Goal: Check status: Check status

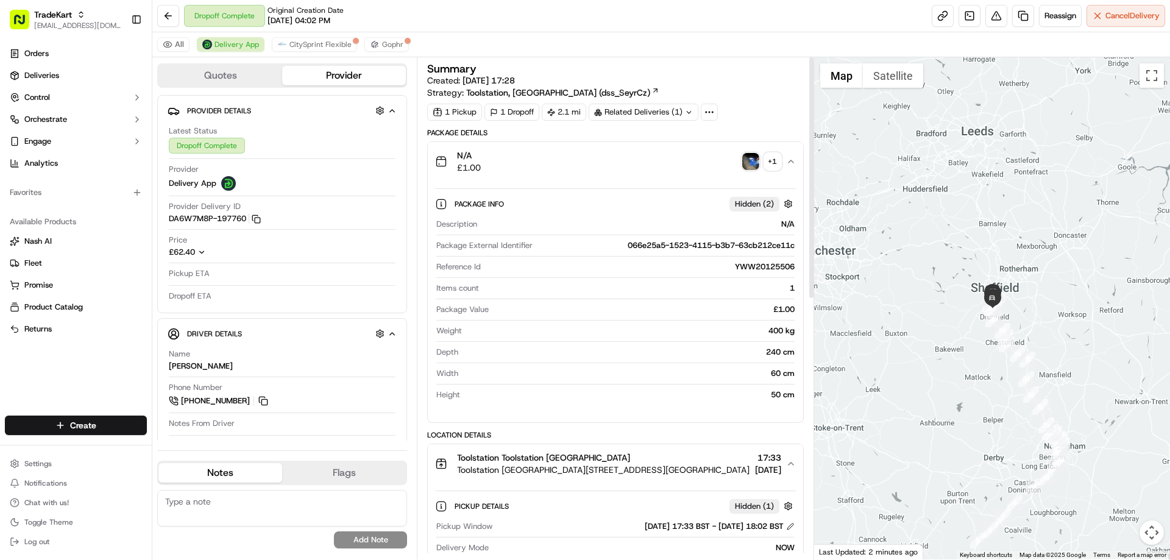
click at [753, 150] on div "N/A £1.00 + 1" at bounding box center [610, 161] width 351 height 24
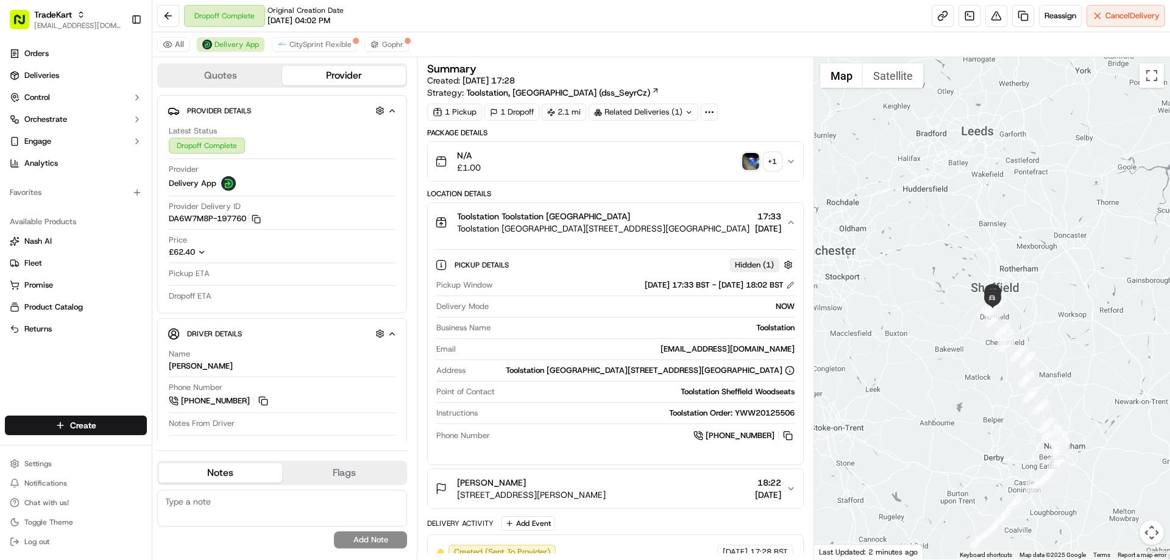
click at [752, 155] on img "button" at bounding box center [750, 161] width 17 height 17
